Goal: Task Accomplishment & Management: Manage account settings

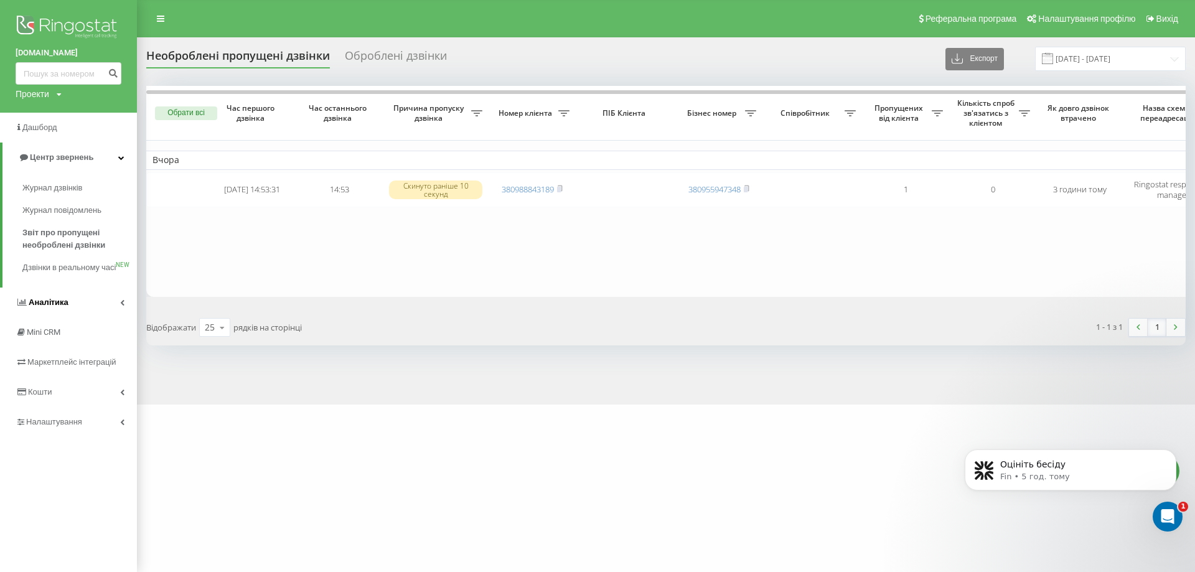
click at [78, 313] on link "Аналiтика" at bounding box center [68, 303] width 137 height 30
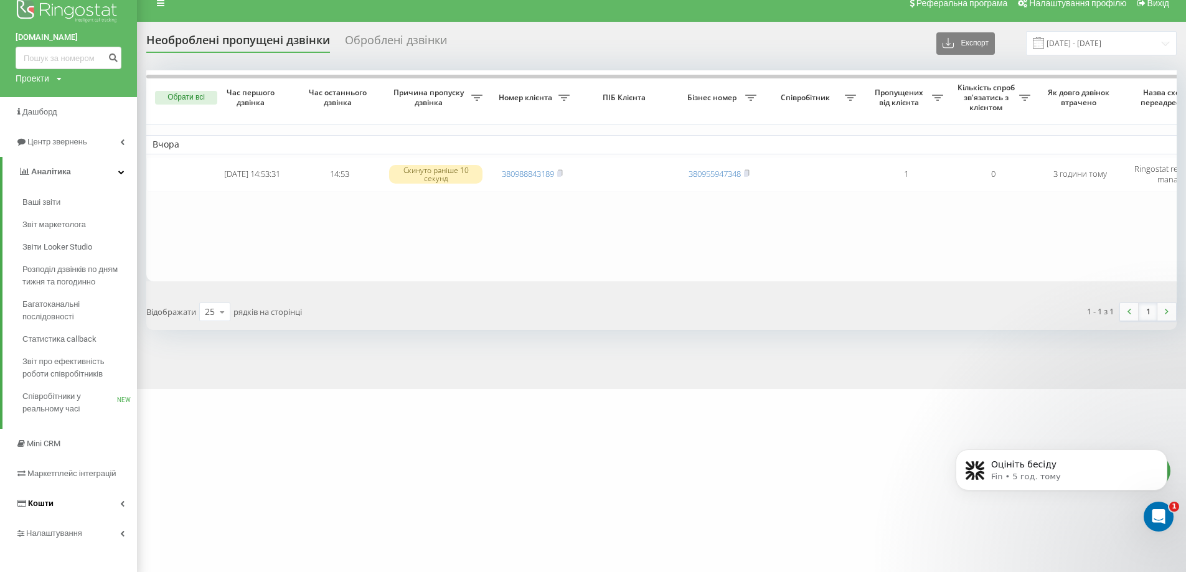
scroll to position [24, 0]
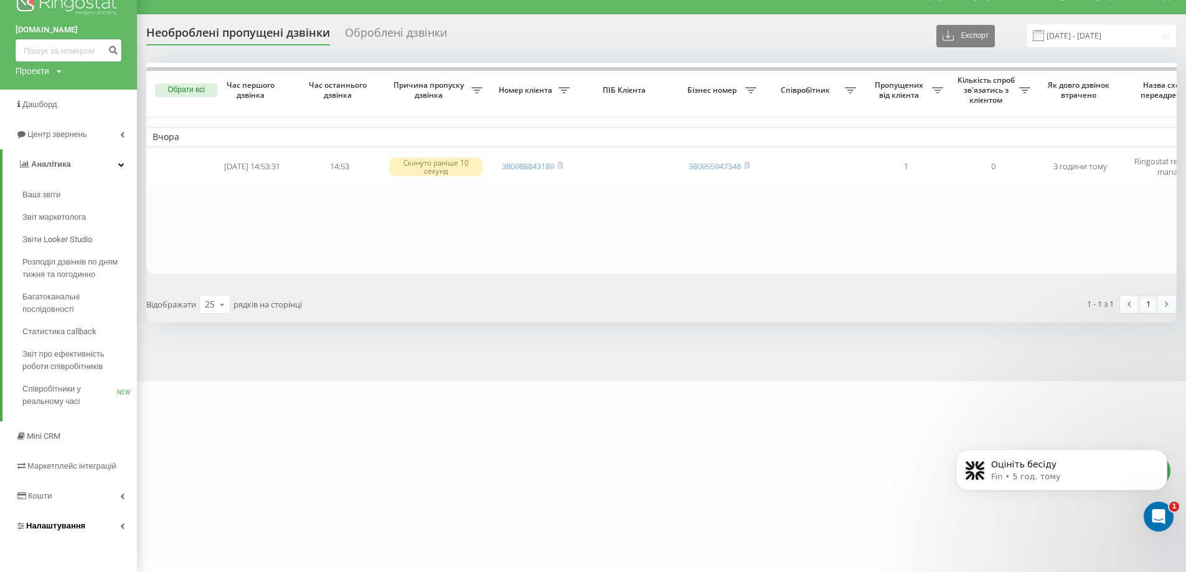
click at [66, 524] on span "Налаштування" at bounding box center [55, 525] width 59 height 9
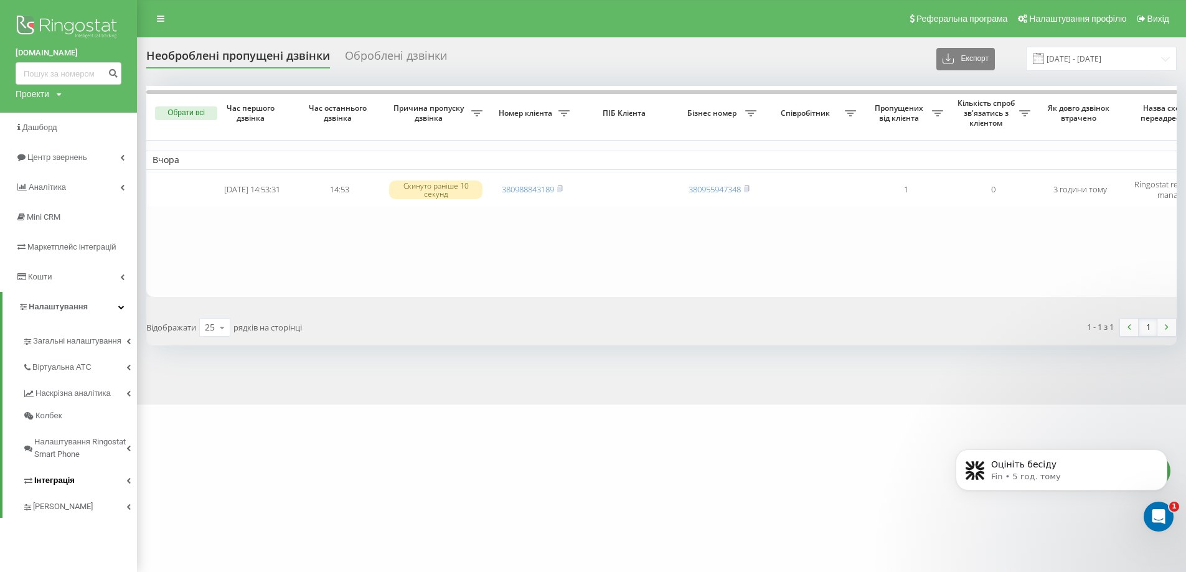
scroll to position [0, 0]
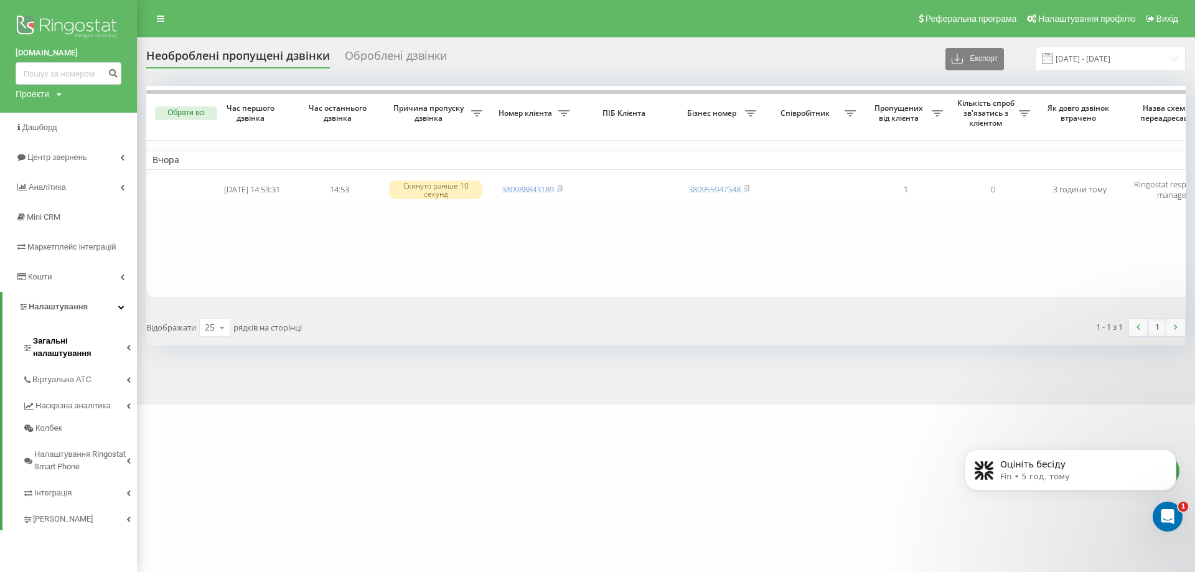
click at [70, 345] on span "Загальні налаштування" at bounding box center [79, 347] width 93 height 25
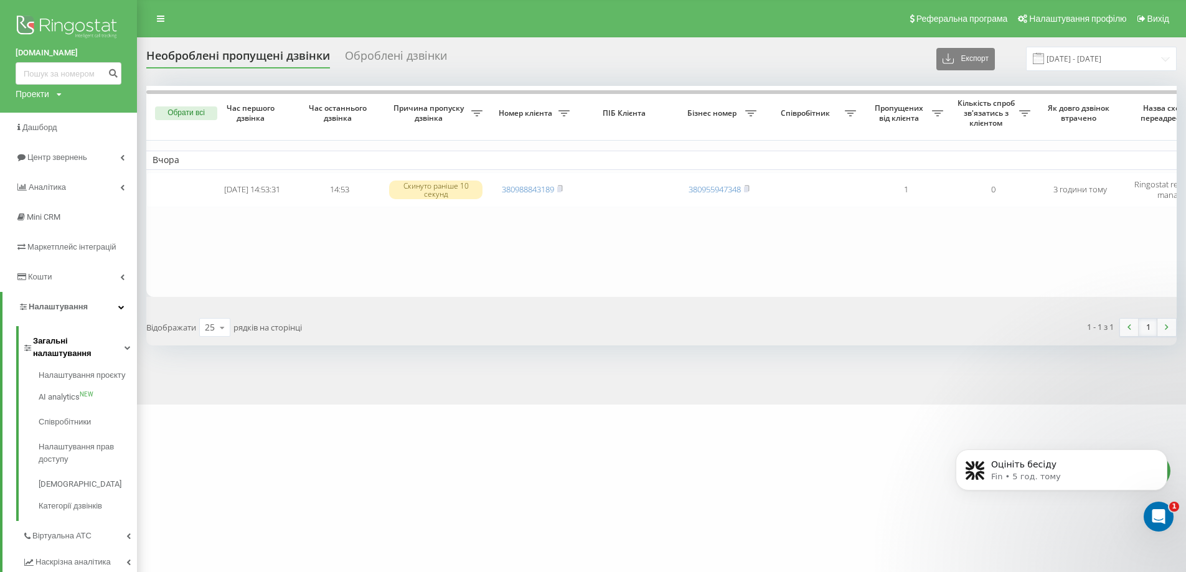
click at [70, 345] on span "Загальні налаштування" at bounding box center [78, 347] width 91 height 25
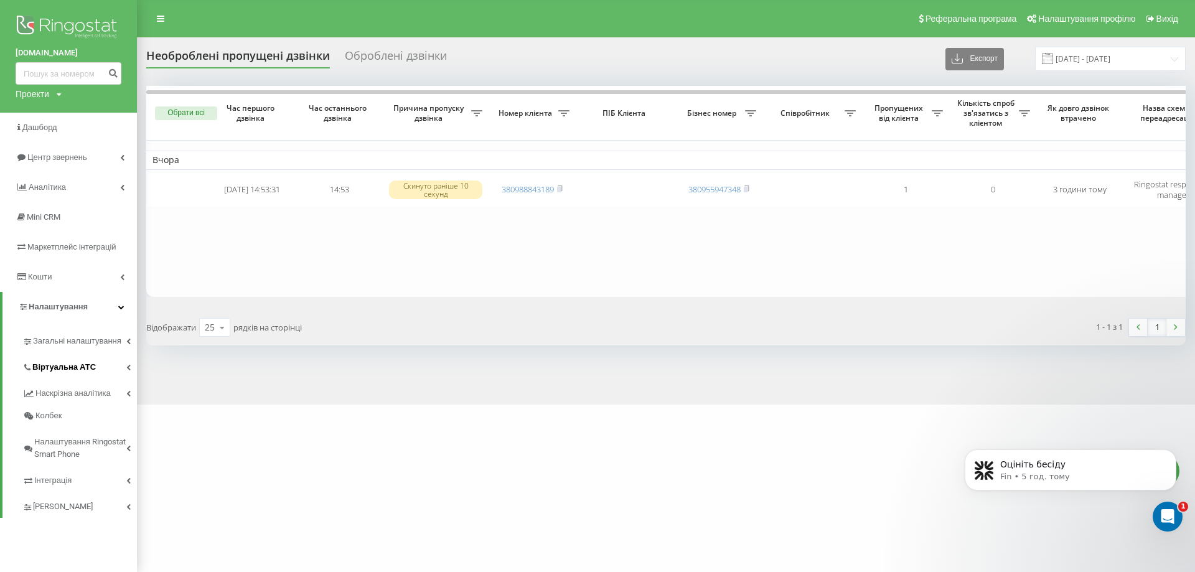
click at [70, 369] on span "Віртуальна АТС" at bounding box center [63, 367] width 63 height 12
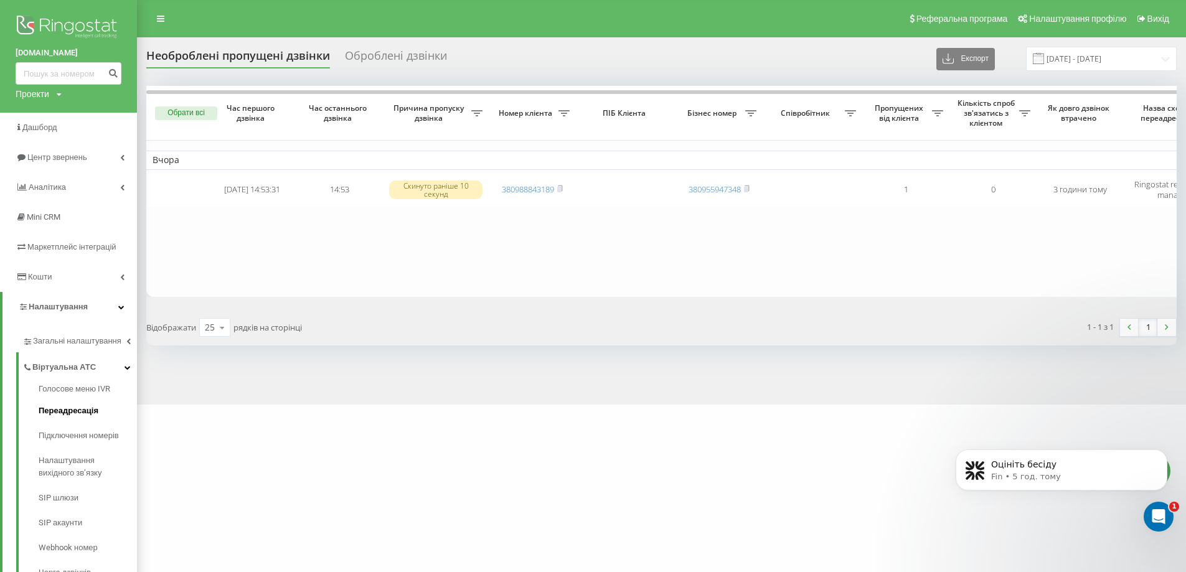
click at [67, 412] on span "Переадресація" at bounding box center [69, 411] width 60 height 12
click at [96, 440] on span "Підключення номерів" at bounding box center [82, 435] width 87 height 12
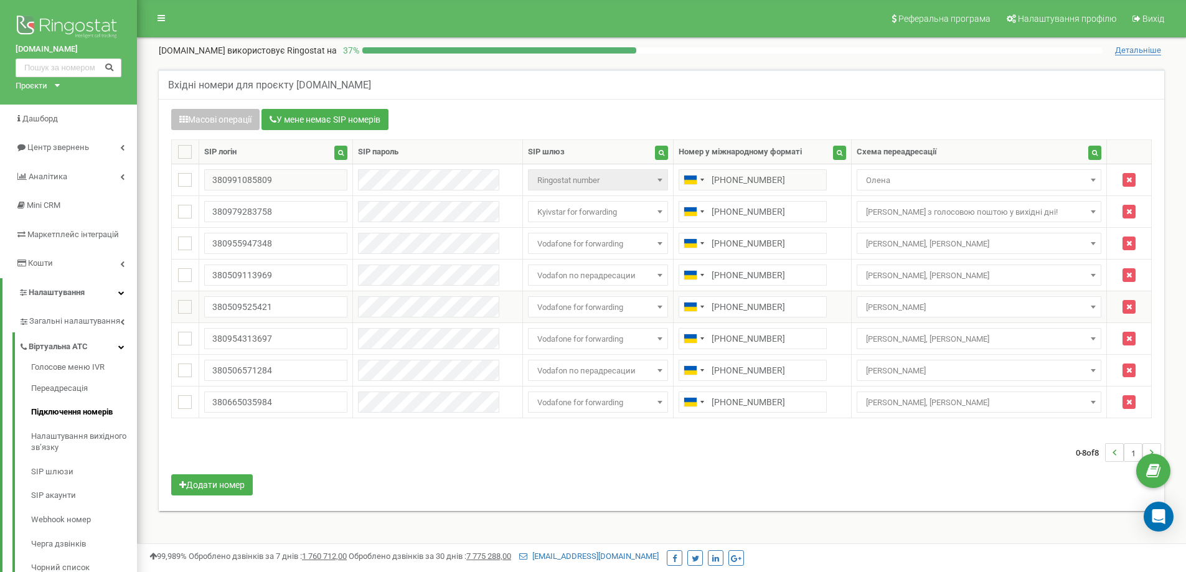
click at [907, 302] on span "Павло" at bounding box center [979, 307] width 237 height 17
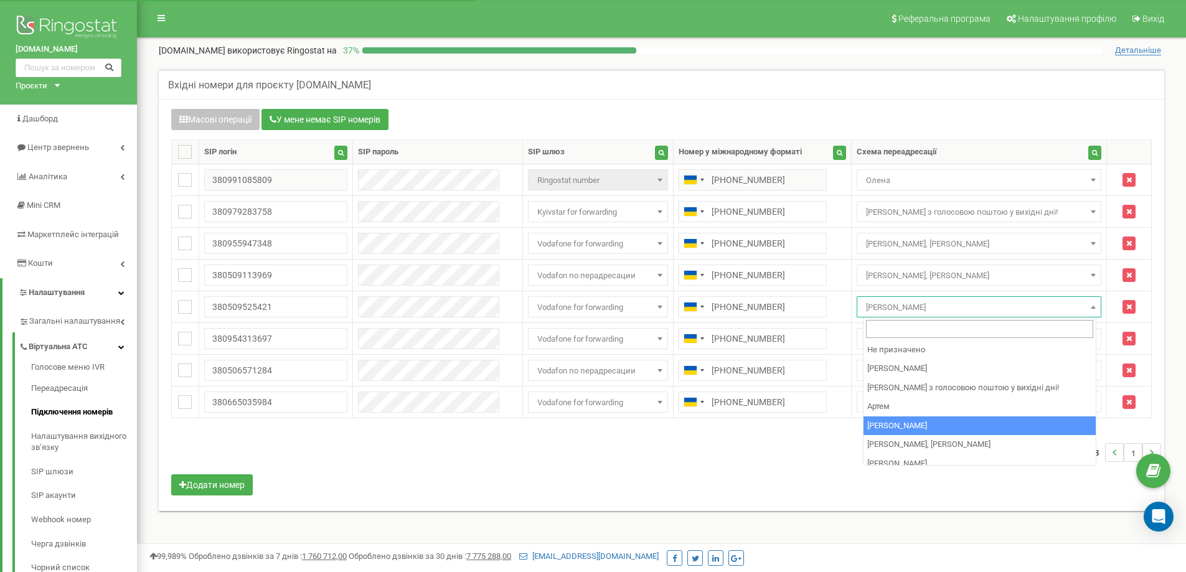
select select "171914"
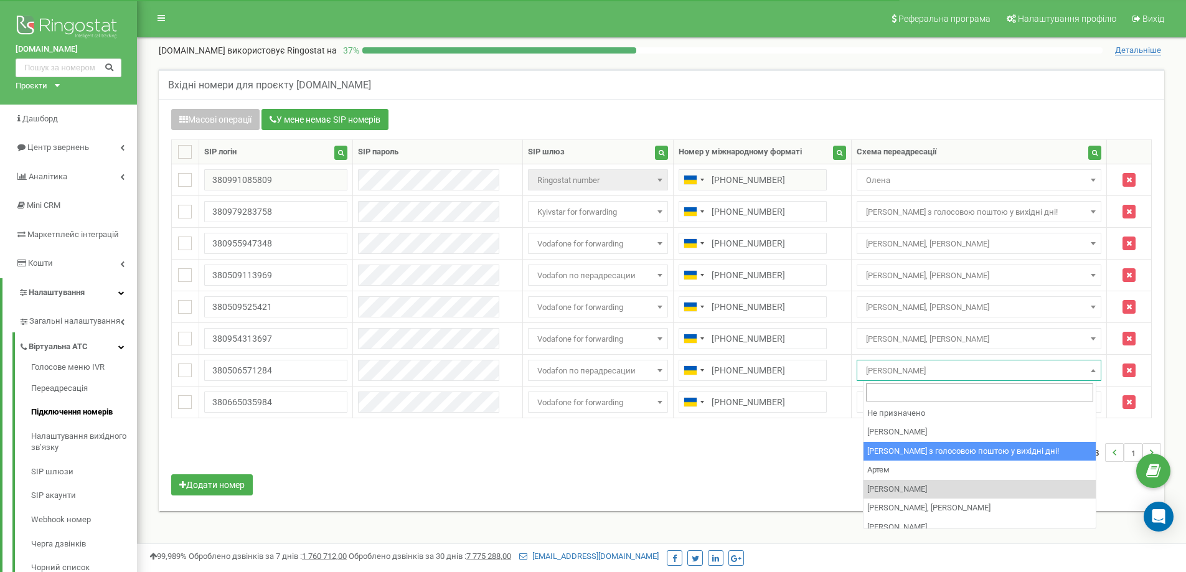
scroll to position [62, 0]
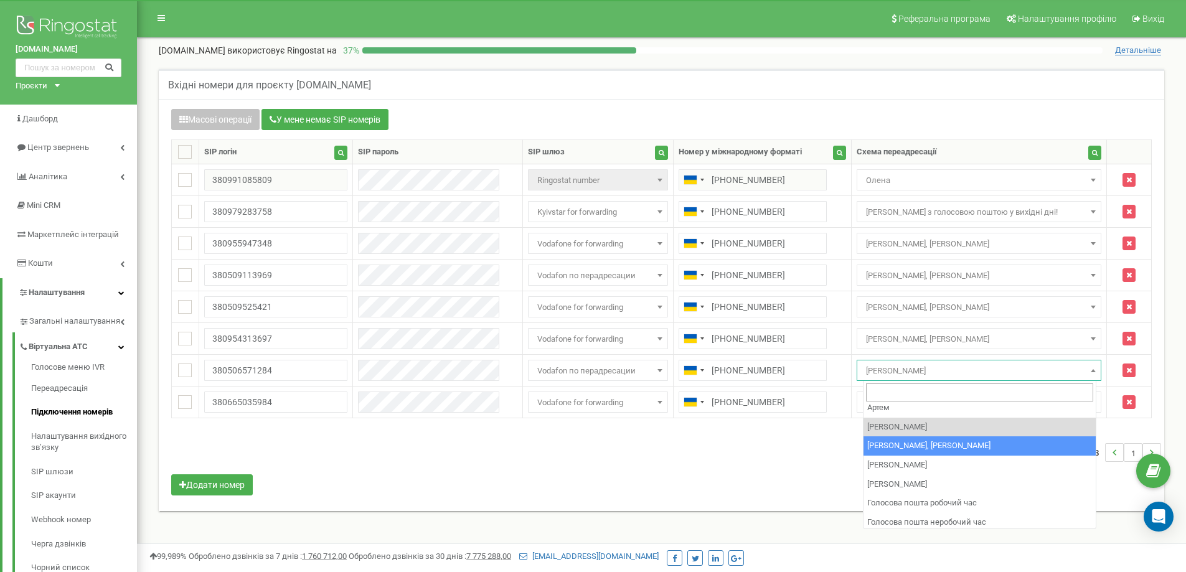
select select "171914"
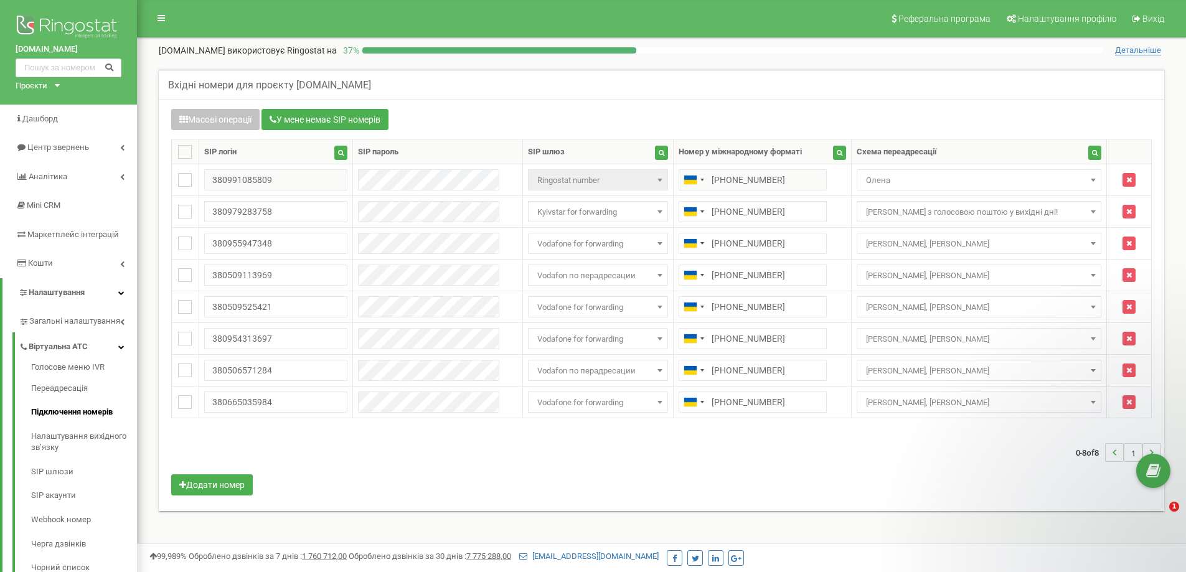
click at [704, 28] on nav "Реферальна програма Налаштування профілю Вихід" at bounding box center [661, 18] width 1049 height 37
click at [717, 11] on nav "Реферальна програма Налаштування профілю Вихід" at bounding box center [661, 18] width 1049 height 37
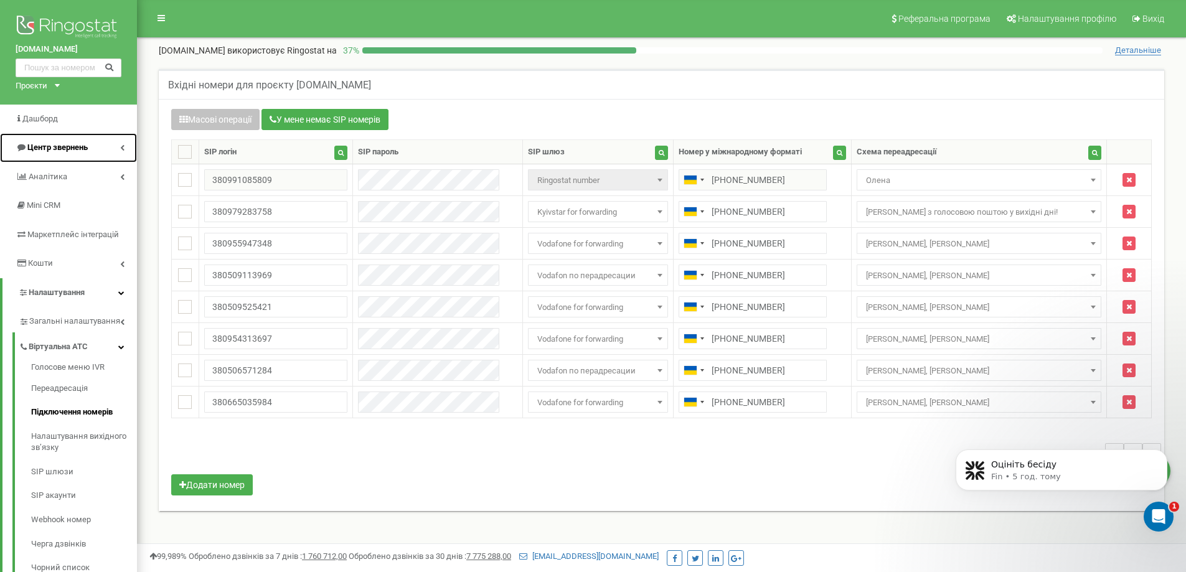
click at [57, 151] on span "Центр звернень" at bounding box center [57, 147] width 60 height 9
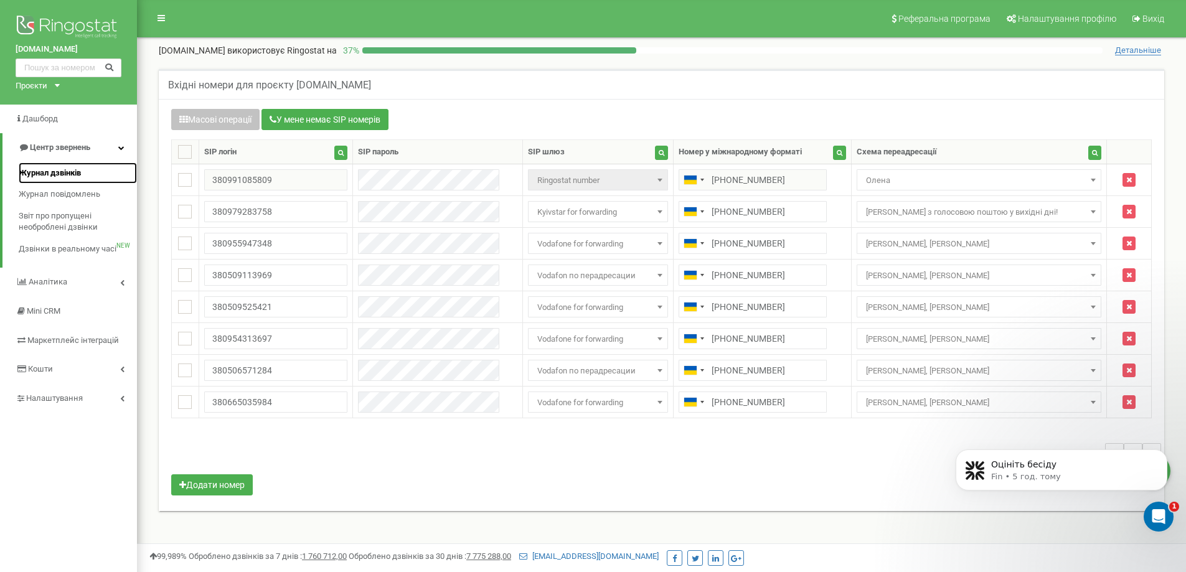
click at [62, 172] on span "Журнал дзвінків" at bounding box center [50, 173] width 62 height 12
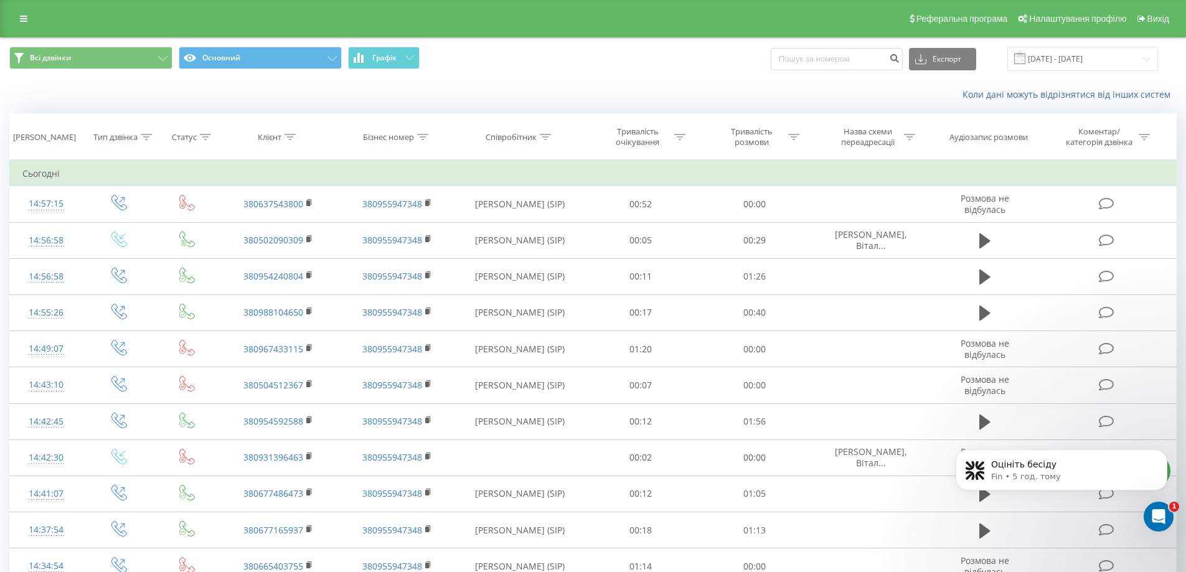
click at [385, 14] on div "Реферальна програма Налаштування профілю Вихід" at bounding box center [593, 18] width 1186 height 37
click at [22, 14] on link at bounding box center [23, 18] width 22 height 17
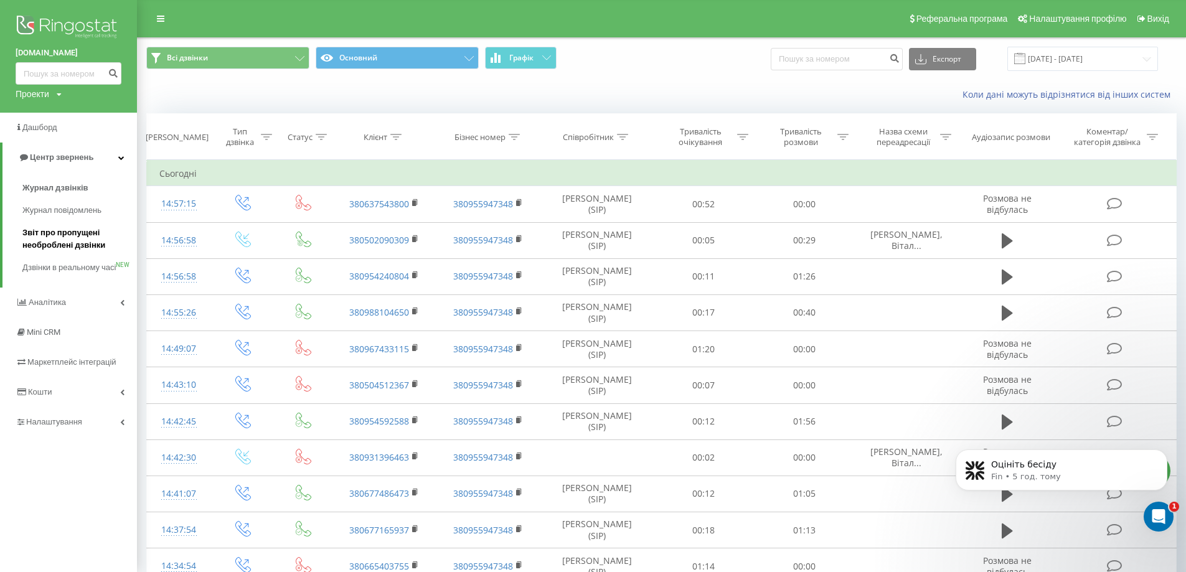
click at [62, 242] on span "Звіт про пропущені необроблені дзвінки" at bounding box center [76, 239] width 108 height 25
